Goal: Task Accomplishment & Management: Complete application form

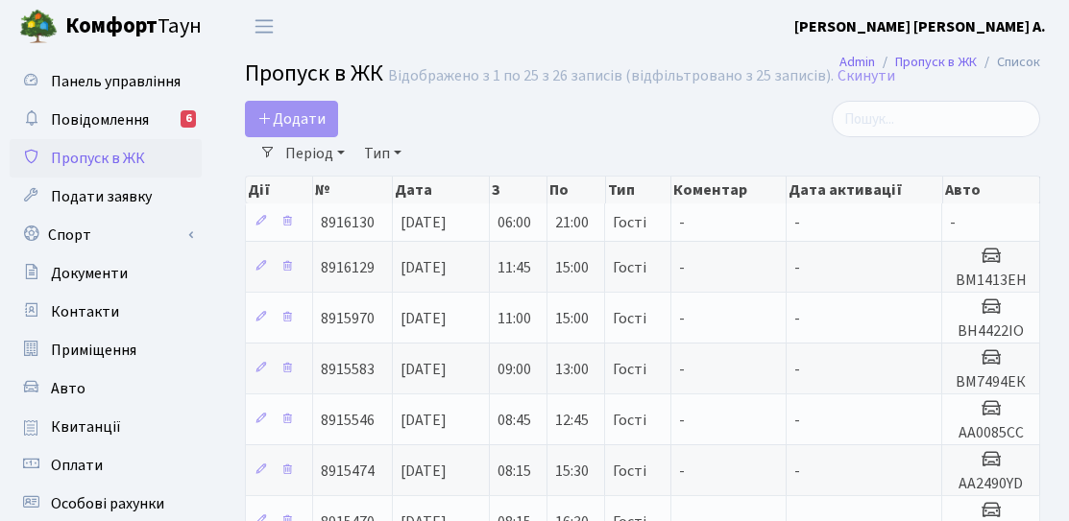
select select "25"
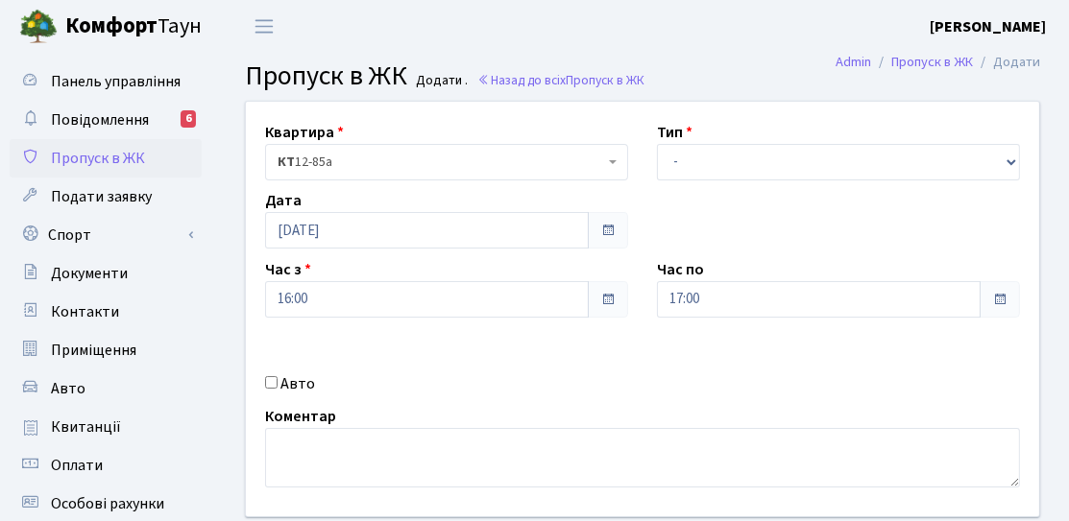
click at [278, 376] on div "Авто" at bounding box center [447, 384] width 392 height 23
click at [288, 380] on label "Авто" at bounding box center [297, 384] width 35 height 23
click at [277, 380] on input "Авто" at bounding box center [271, 382] width 12 height 12
checkbox input "true"
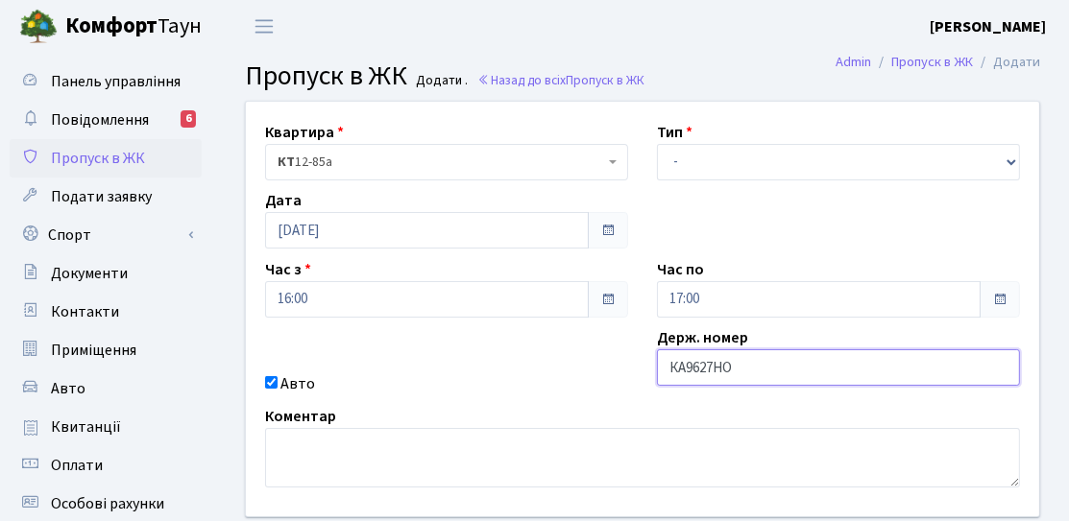
type input "КА9627НО"
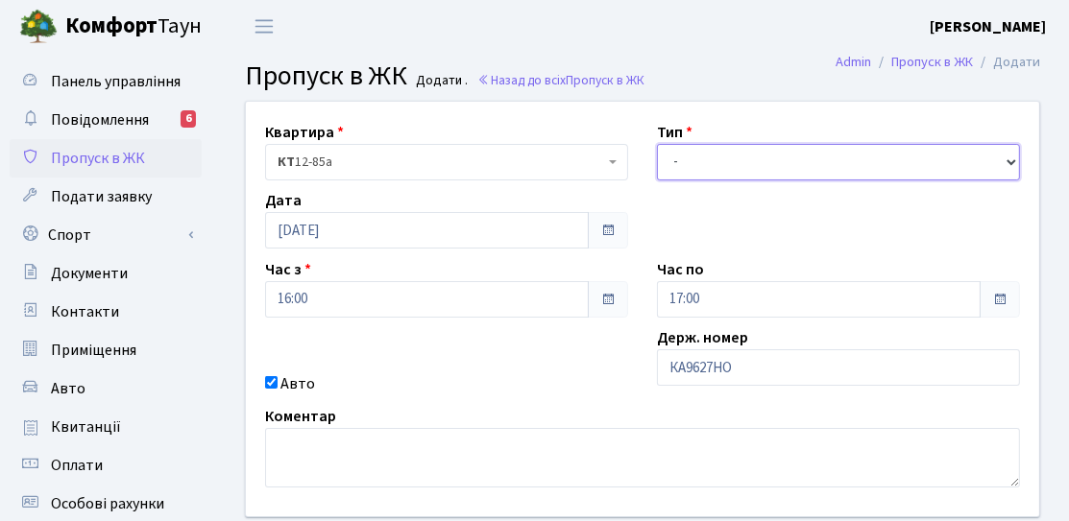
click at [816, 166] on select "- Доставка Таксі Гості Сервіс" at bounding box center [838, 162] width 363 height 36
select select "2"
click at [657, 144] on select "- Доставка Таксі Гості Сервіс" at bounding box center [838, 162] width 363 height 36
click at [705, 262] on div "Час по 17:00" at bounding box center [838, 288] width 392 height 60
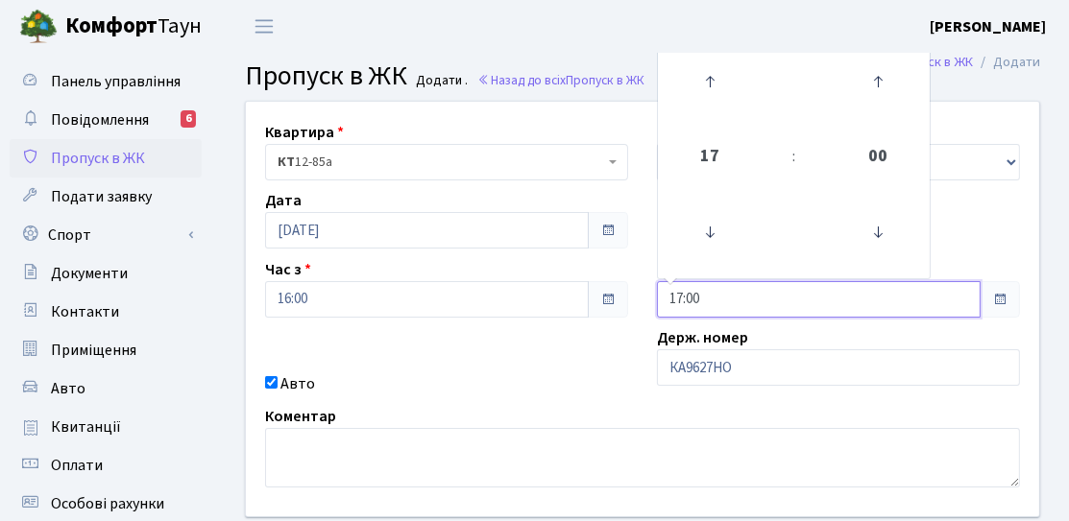
click at [695, 304] on input "17:00" at bounding box center [819, 299] width 324 height 36
click at [708, 105] on icon at bounding box center [710, 82] width 52 height 52
type input "19:00"
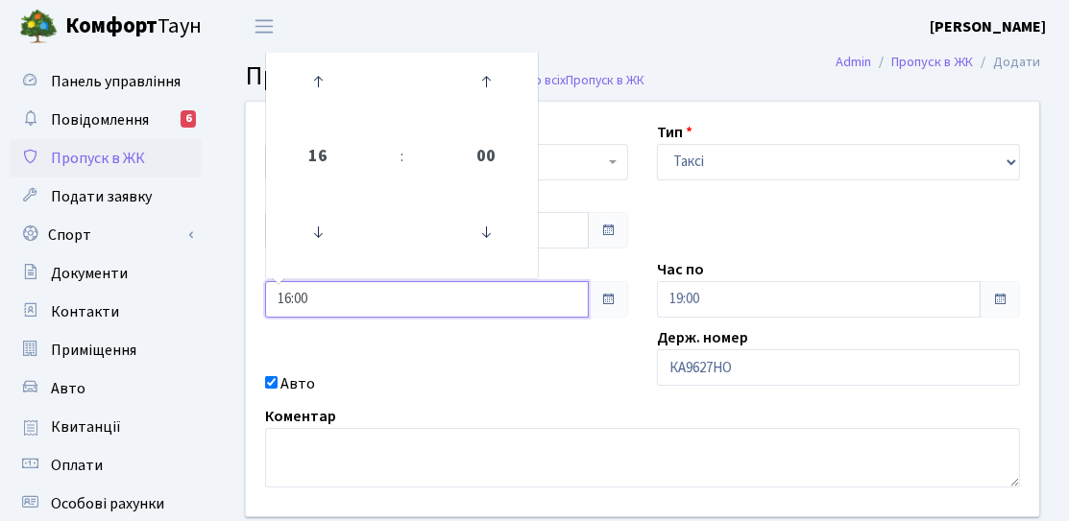
click at [574, 306] on input "16:00" at bounding box center [427, 299] width 324 height 36
click at [562, 348] on div "Квартира <b>КТ</b>&nbsp;&nbsp;&nbsp;&nbsp;12-85а КТ 12-85а Тип - Доставка Таксі…" at bounding box center [642, 309] width 822 height 415
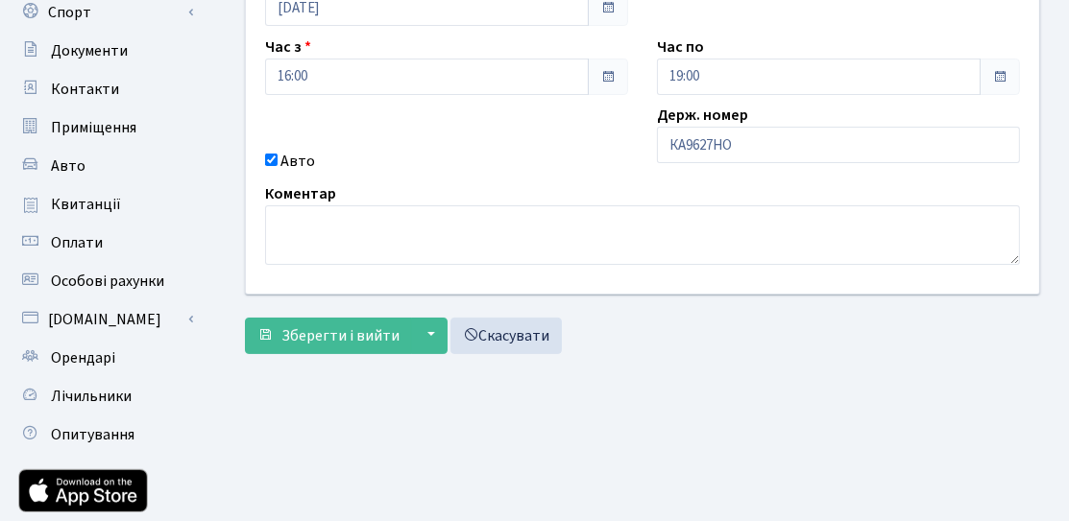
scroll to position [288, 0]
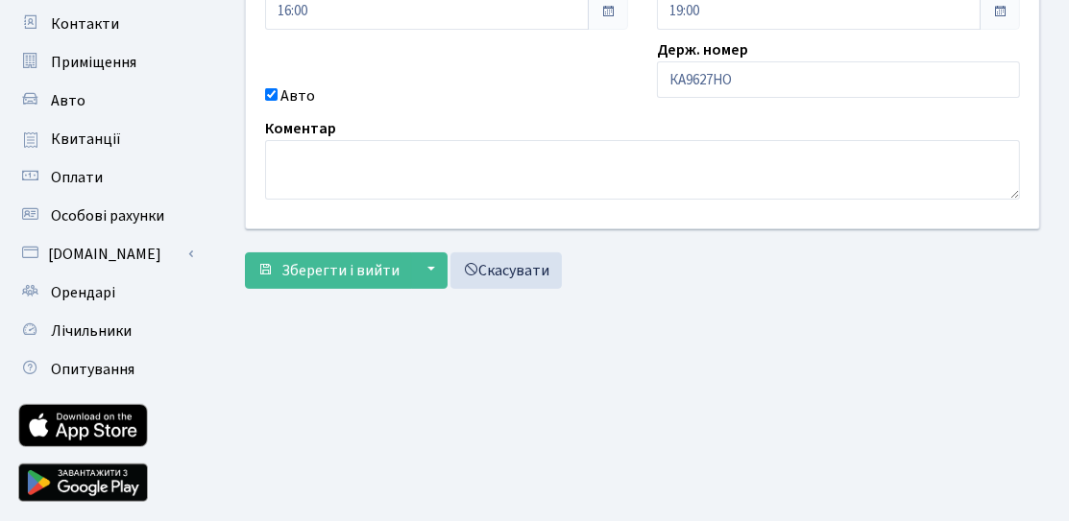
click at [333, 289] on div "Квартира <b>КТ</b>&nbsp;&nbsp;&nbsp;&nbsp;12-85а КТ 12-85а Тип - Доставка Таксі…" at bounding box center [642, 56] width 824 height 486
click at [333, 284] on button "Зберегти і вийти" at bounding box center [328, 270] width 167 height 36
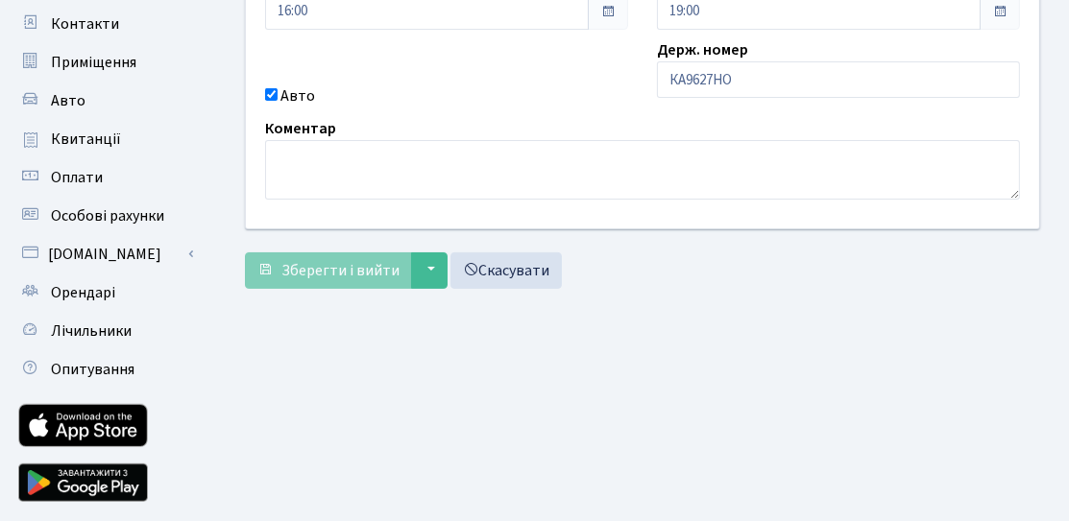
scroll to position [0, 0]
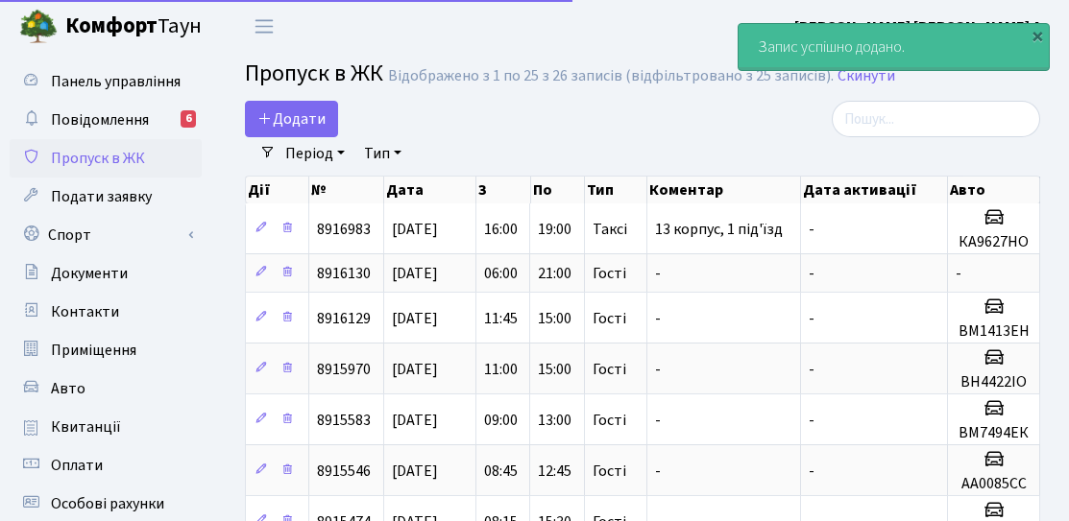
select select "25"
